Goal: Task Accomplishment & Management: Use online tool/utility

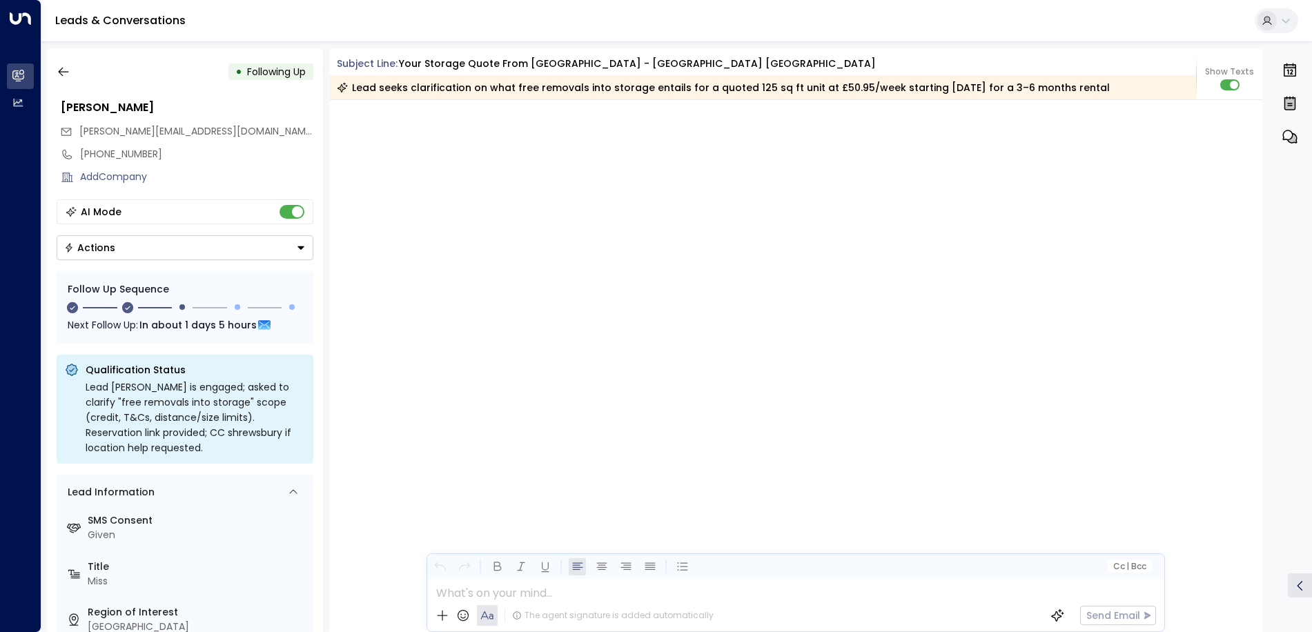
scroll to position [1844, 0]
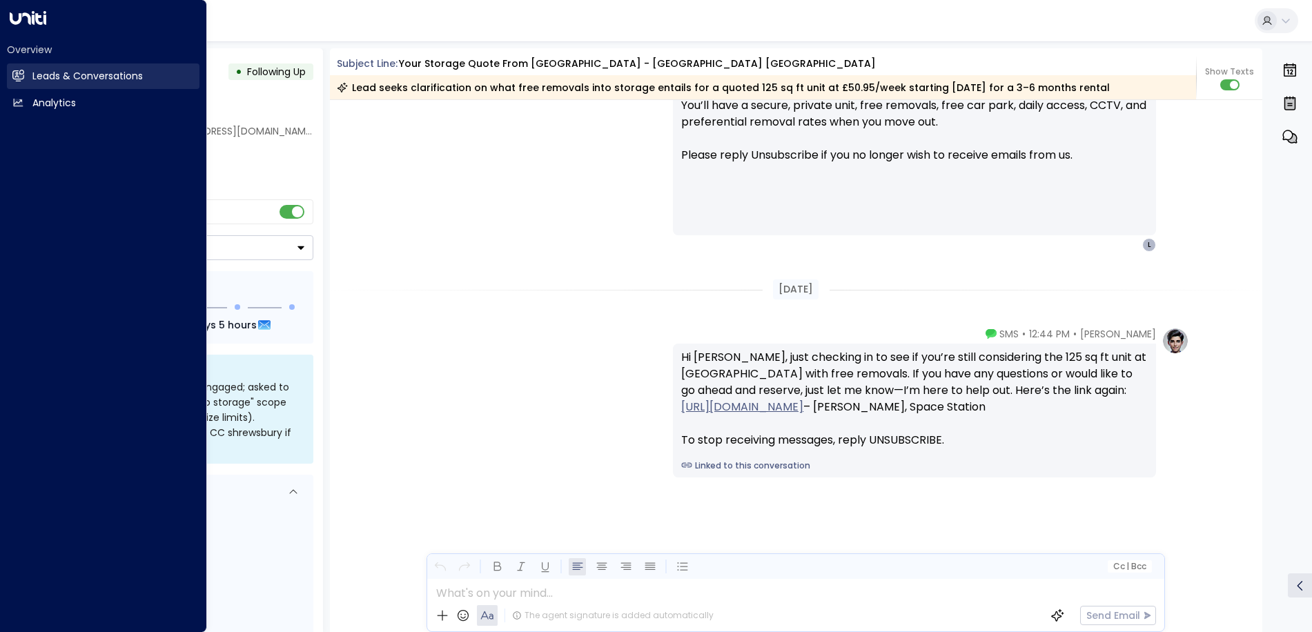
click at [26, 80] on link "Leads & Conversations Leads & Conversations" at bounding box center [103, 77] width 193 height 26
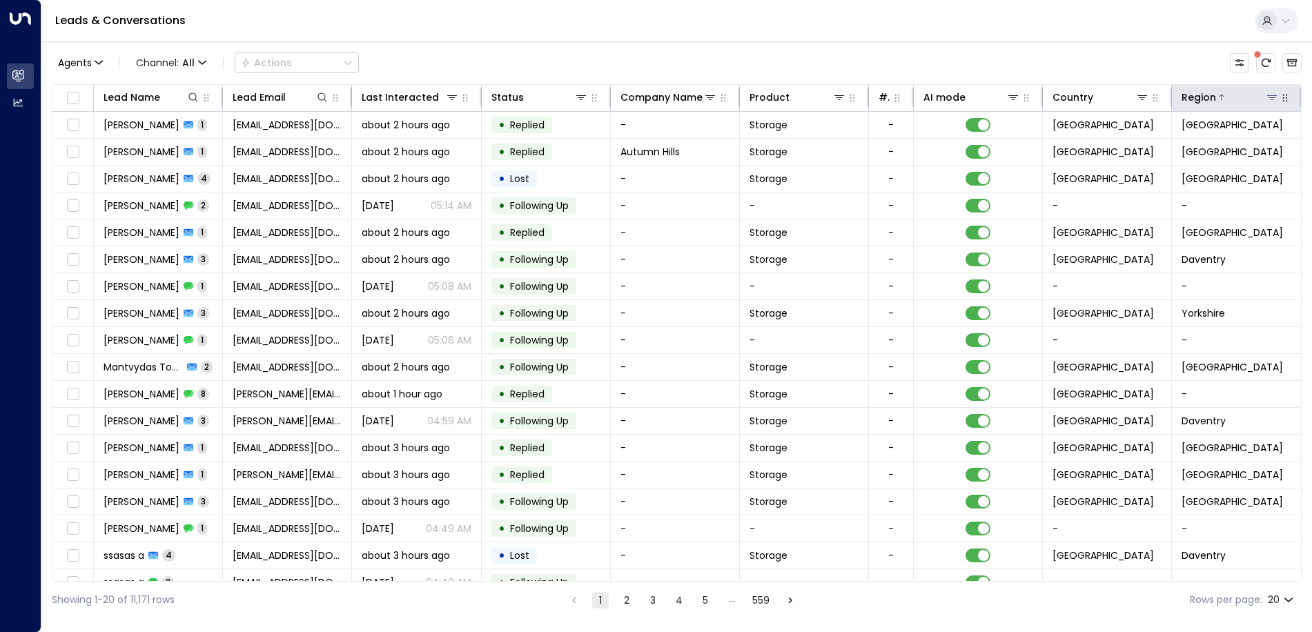
click at [1267, 100] on icon at bounding box center [1272, 97] width 11 height 11
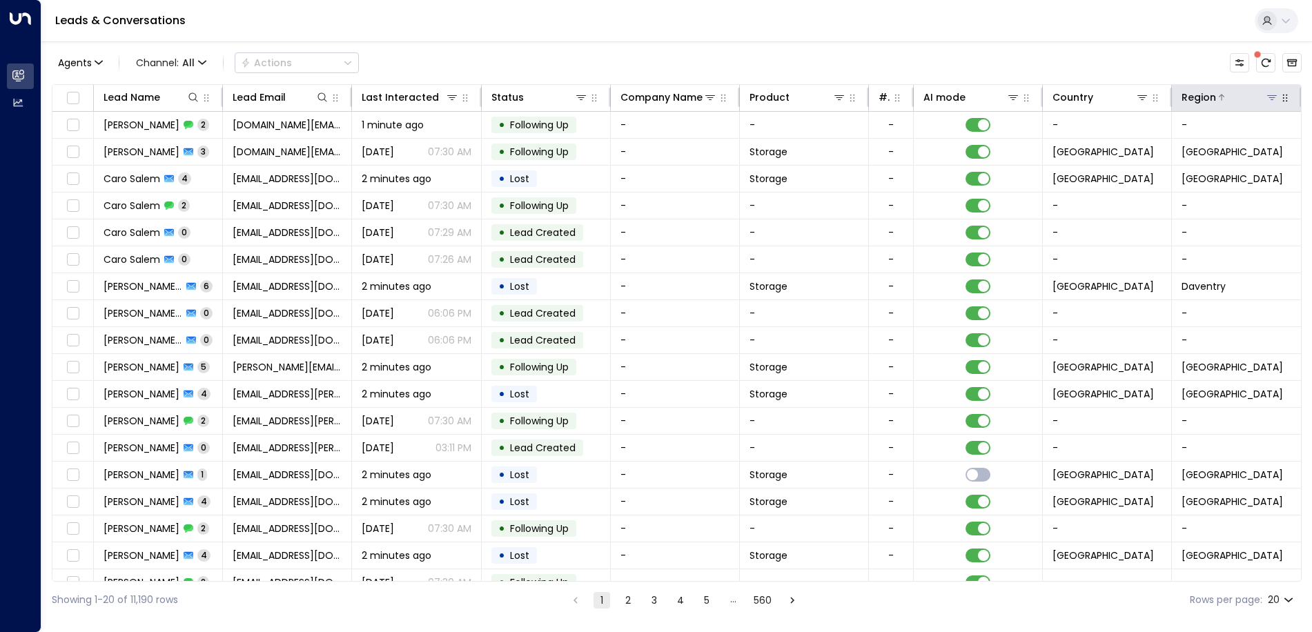
click at [1269, 96] on icon at bounding box center [1273, 97] width 10 height 5
click at [1274, 101] on button at bounding box center [1272, 97] width 14 height 14
click at [1270, 99] on icon at bounding box center [1272, 97] width 11 height 11
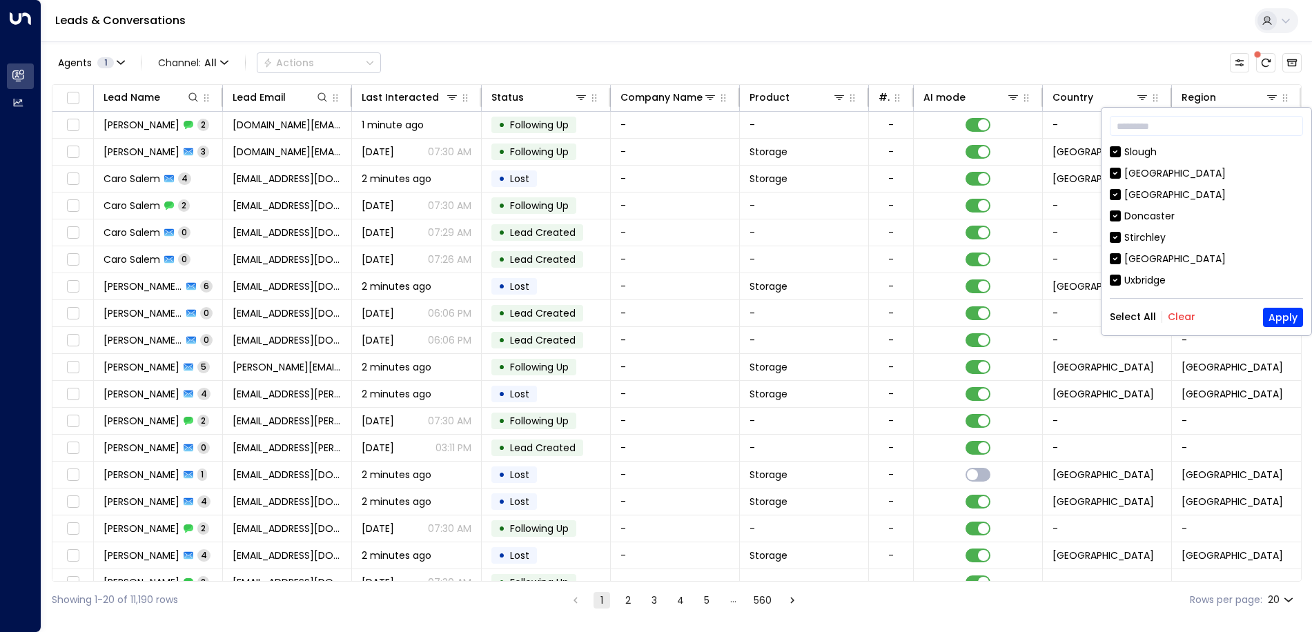
click at [1178, 321] on button "Clear" at bounding box center [1182, 316] width 28 height 11
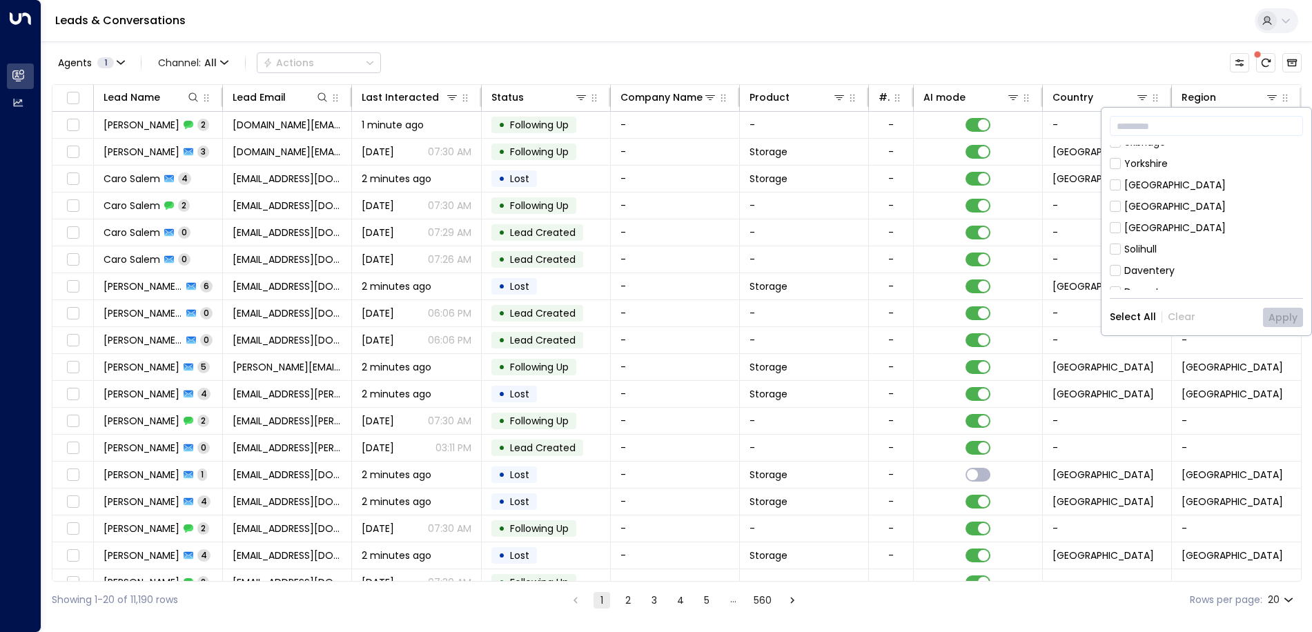
scroll to position [207, 0]
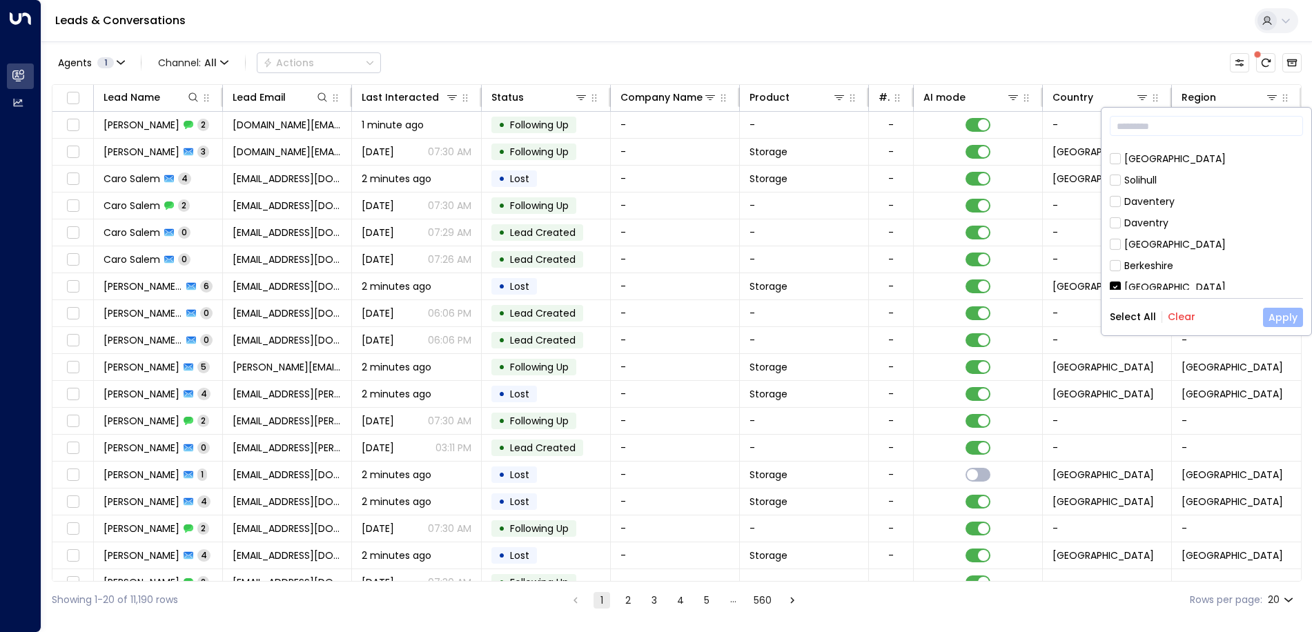
click at [1279, 318] on button "Apply" at bounding box center [1283, 317] width 40 height 19
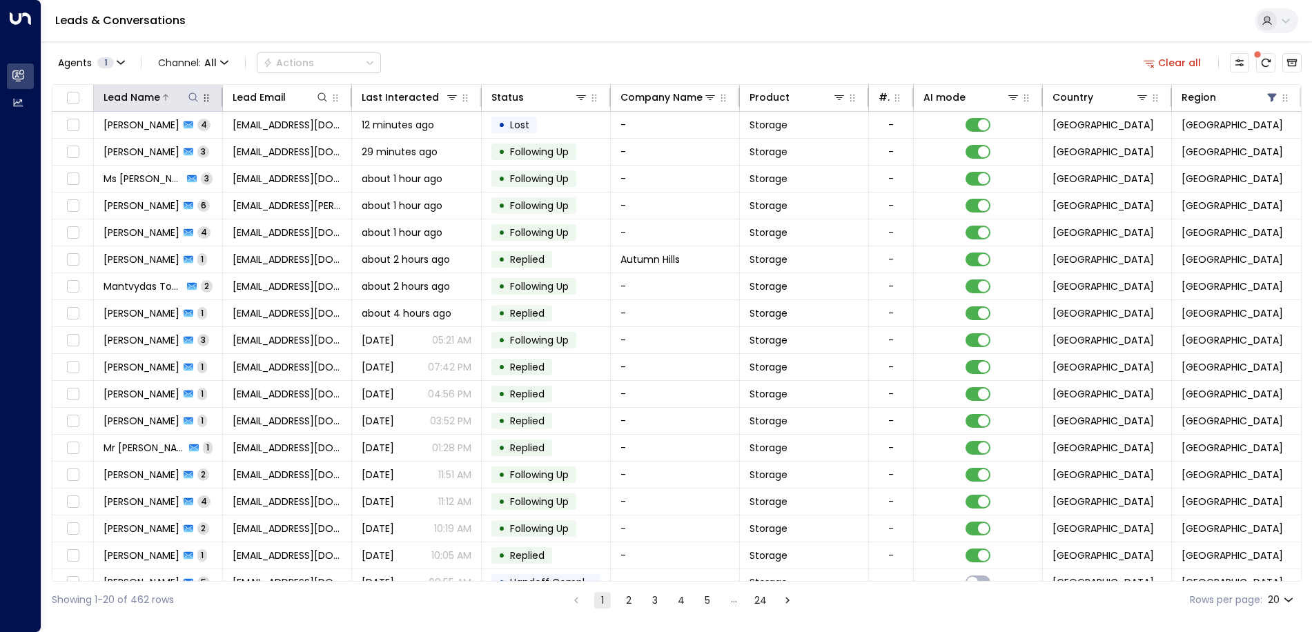
click at [193, 98] on icon at bounding box center [193, 97] width 11 height 11
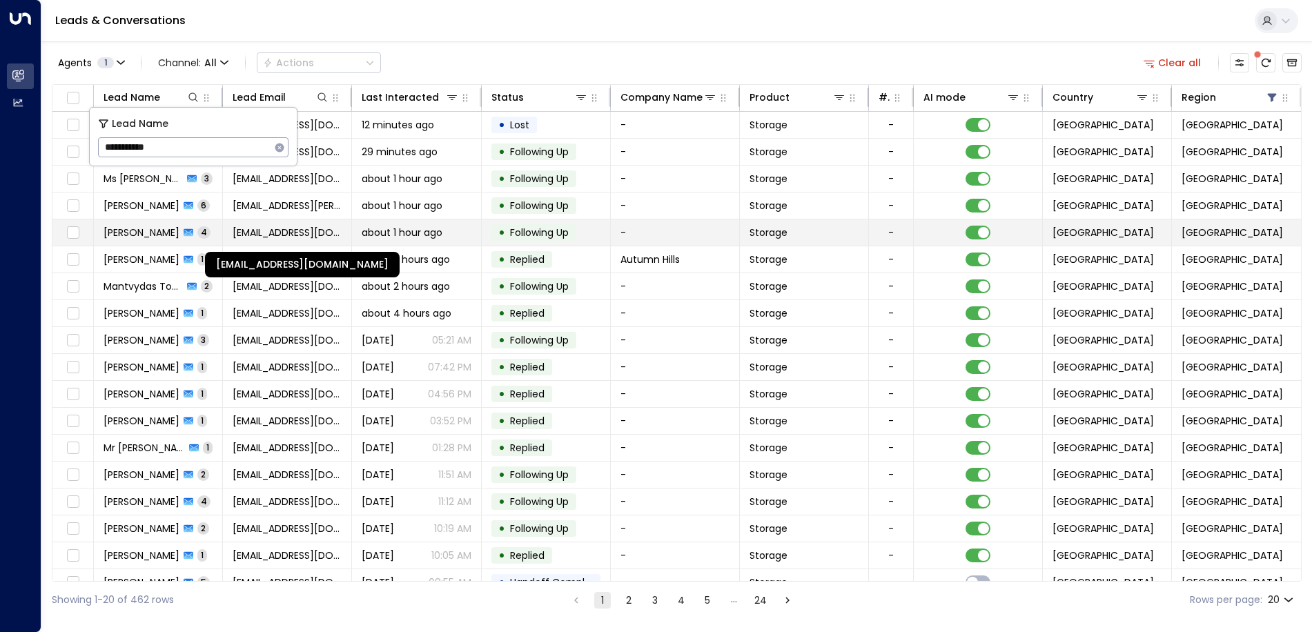
type input "**********"
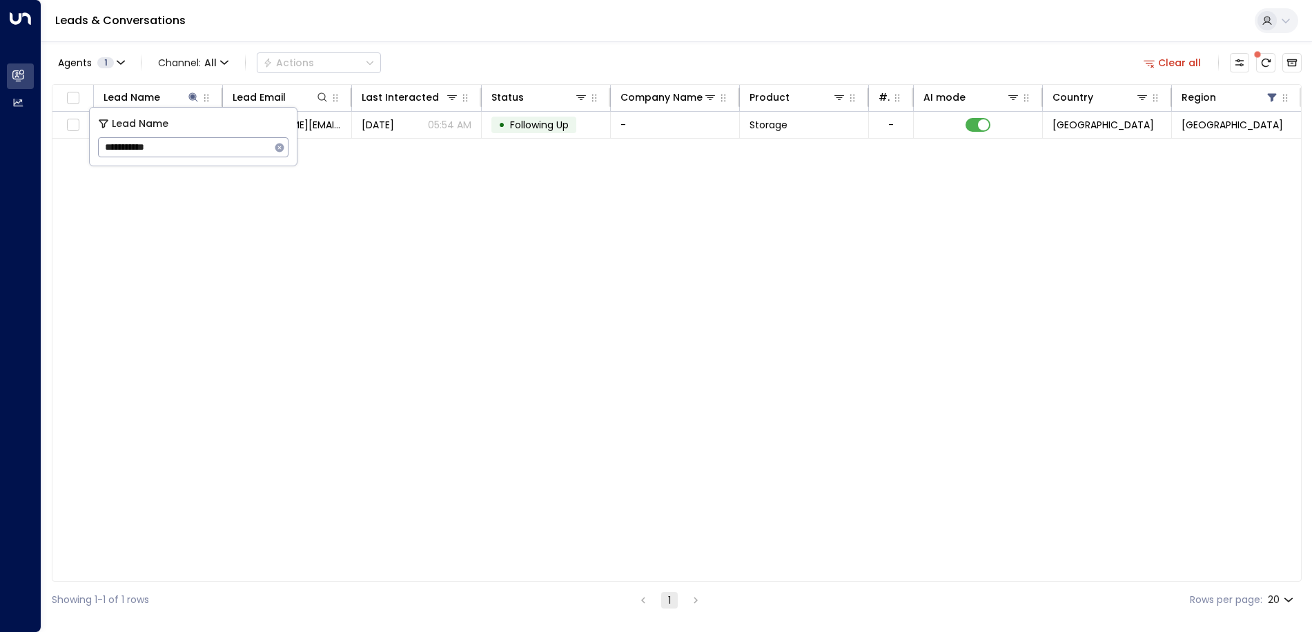
click at [457, 187] on div "Lead Name Lead Email Last Interacted Status Company Name Product # of people AI…" at bounding box center [677, 333] width 1250 height 498
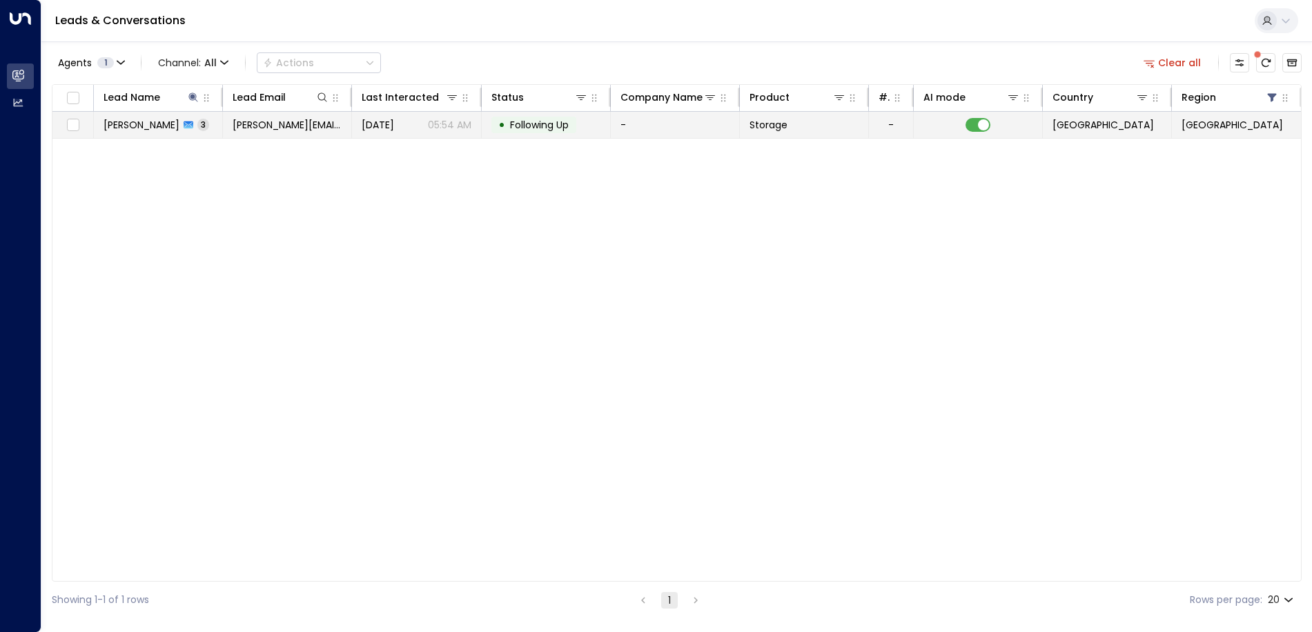
click at [431, 126] on p "05:54 AM" at bounding box center [449, 125] width 43 height 14
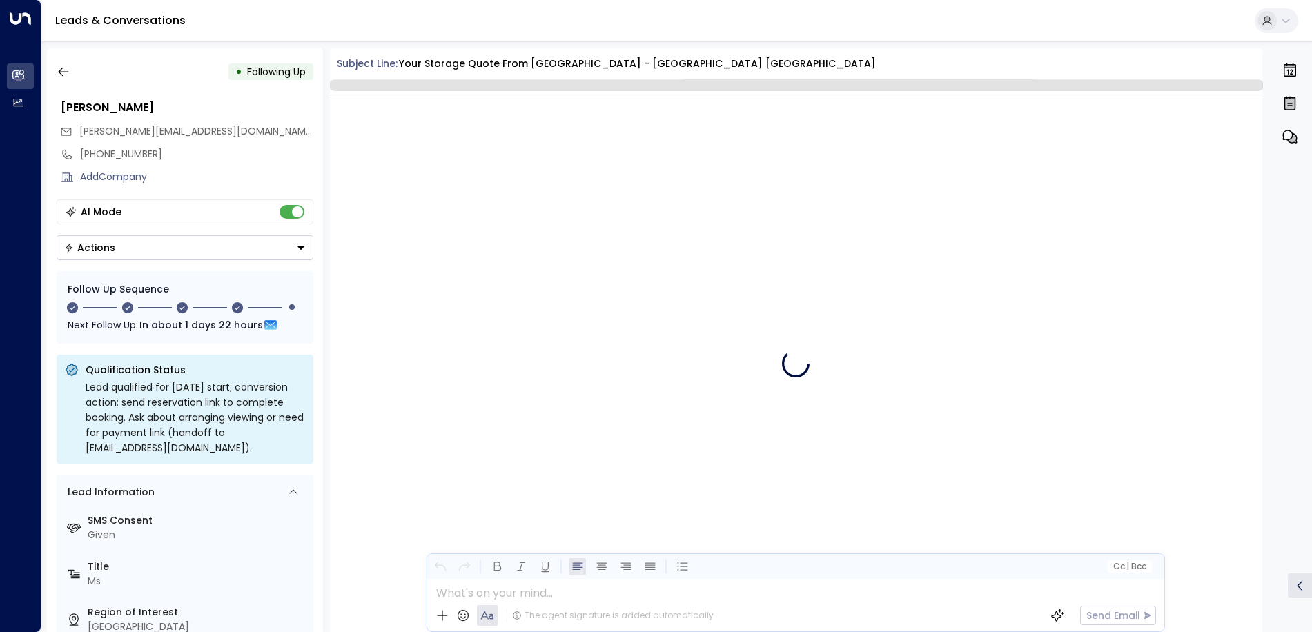
scroll to position [2327, 0]
